Goal: Task Accomplishment & Management: Manage account settings

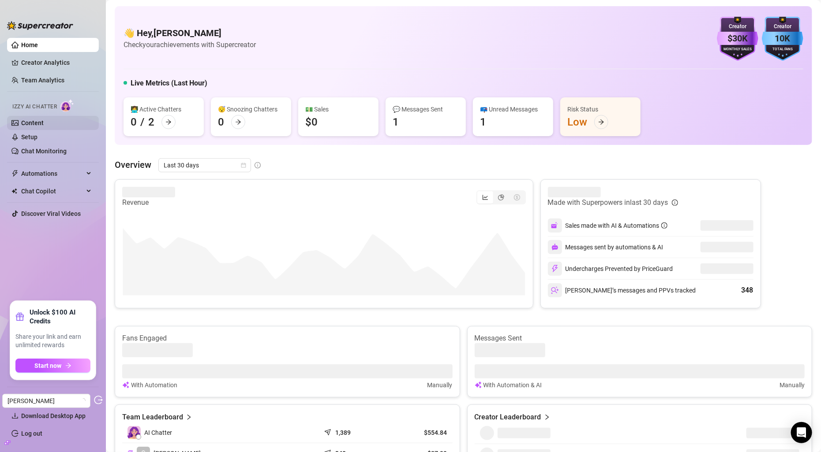
click at [43, 124] on link "Content" at bounding box center [32, 123] width 22 height 7
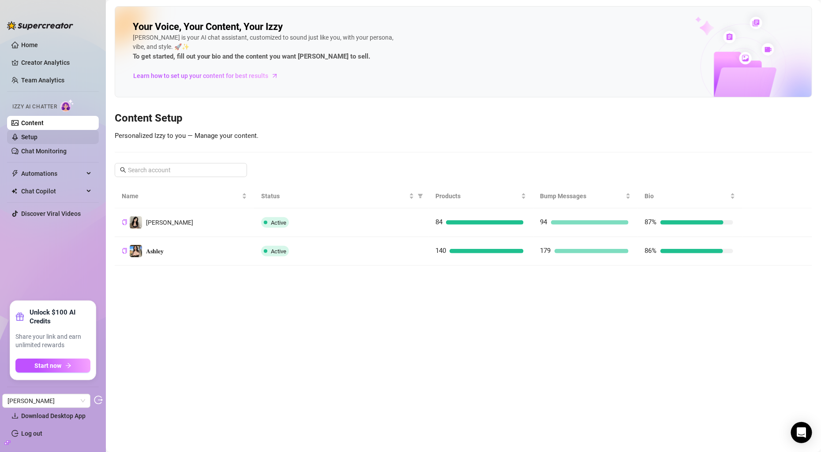
click at [37, 141] on link "Setup" at bounding box center [29, 137] width 16 height 7
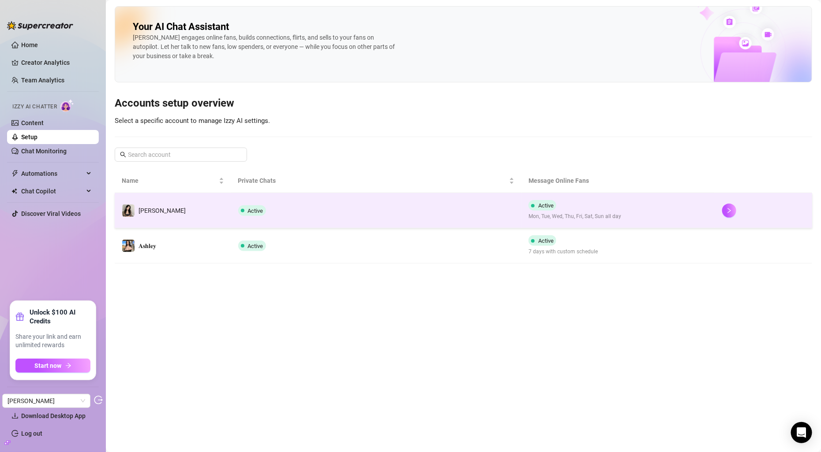
click at [402, 205] on td "Active" at bounding box center [376, 210] width 291 height 35
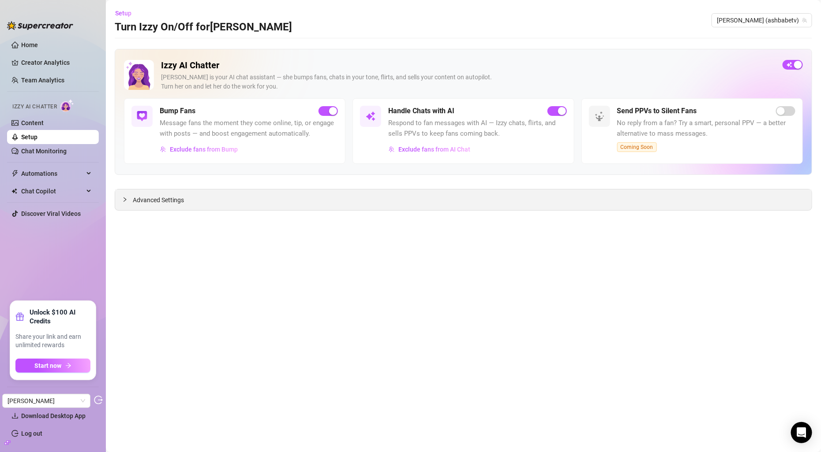
drag, startPoint x: 195, startPoint y: 207, endPoint x: 126, endPoint y: 199, distance: 69.2
click at [195, 207] on div "Advanced Settings" at bounding box center [463, 200] width 696 height 21
click at [169, 202] on span "Advanced Settings" at bounding box center [158, 200] width 51 height 10
click at [125, 199] on icon "expanded" at bounding box center [124, 199] width 5 height 5
click at [127, 202] on icon "collapsed" at bounding box center [124, 199] width 5 height 5
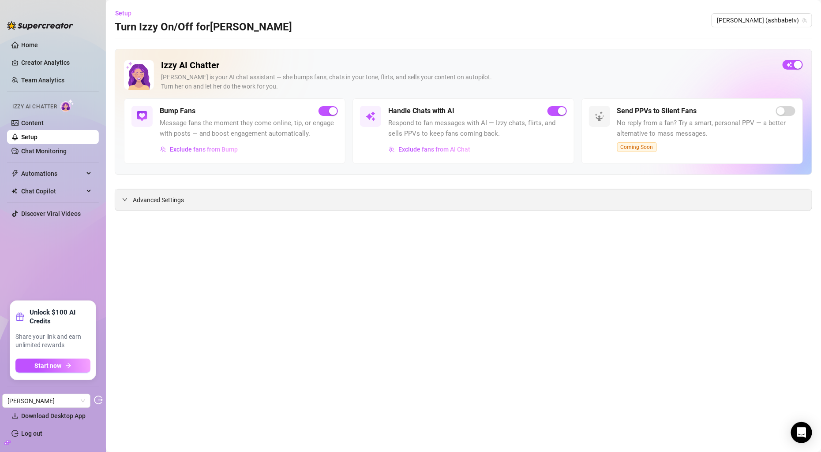
click at [124, 199] on icon "expanded" at bounding box center [125, 200] width 4 height 3
click at [140, 198] on span "Advanced Settings" at bounding box center [158, 200] width 51 height 10
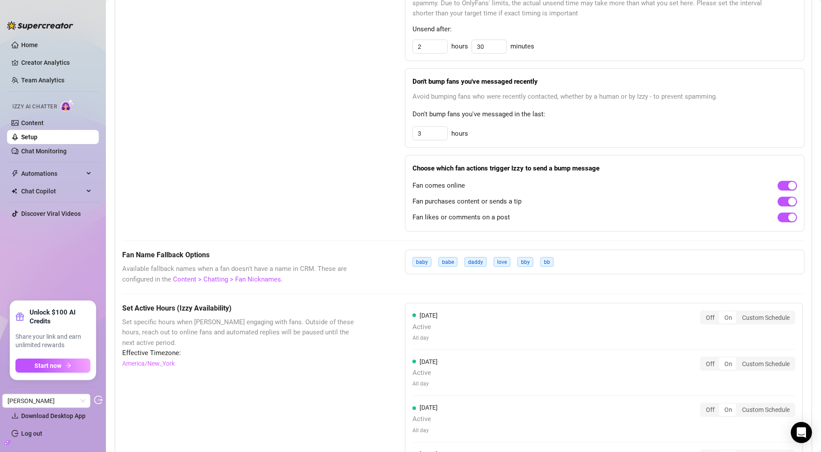
scroll to position [418, 0]
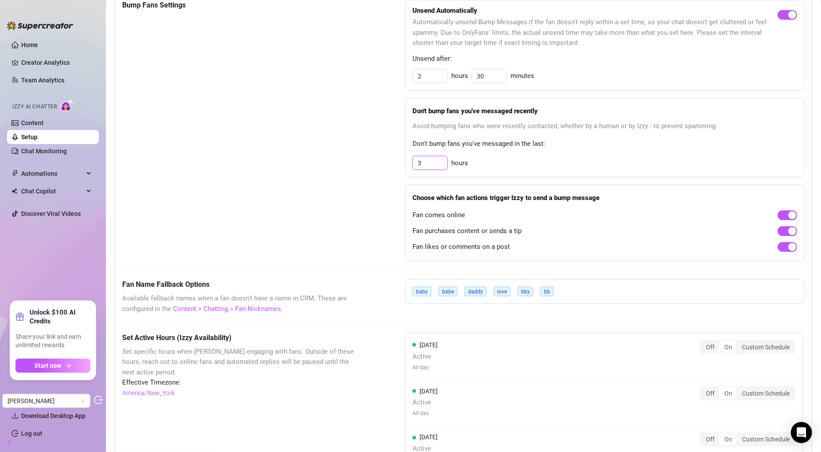
click at [435, 83] on input "3" at bounding box center [430, 76] width 34 height 13
type input "3"
